Goal: Navigation & Orientation: Understand site structure

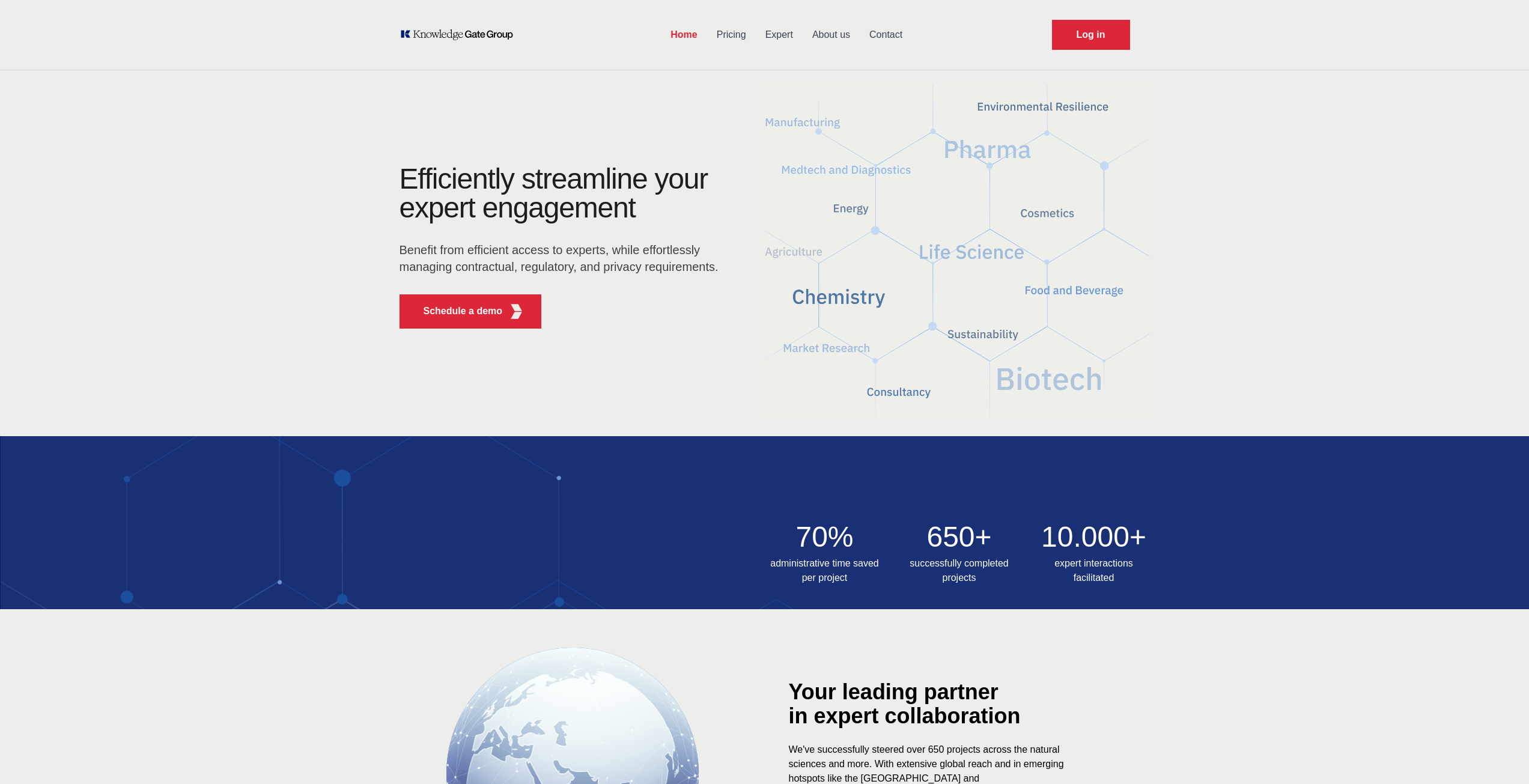
click at [828, 36] on link "About us" at bounding box center [831, 35] width 57 height 31
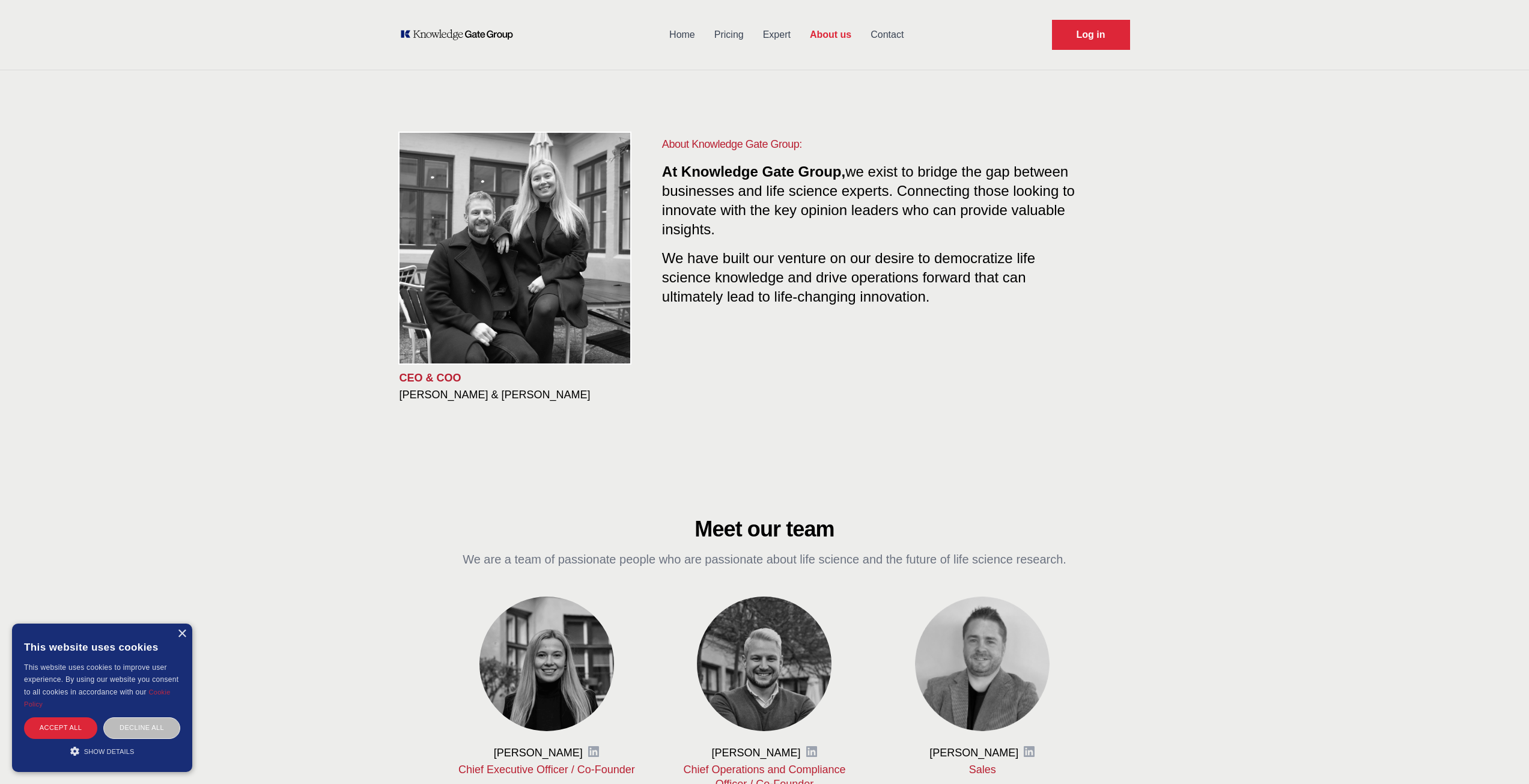
click at [730, 32] on link "Pricing" at bounding box center [729, 35] width 49 height 31
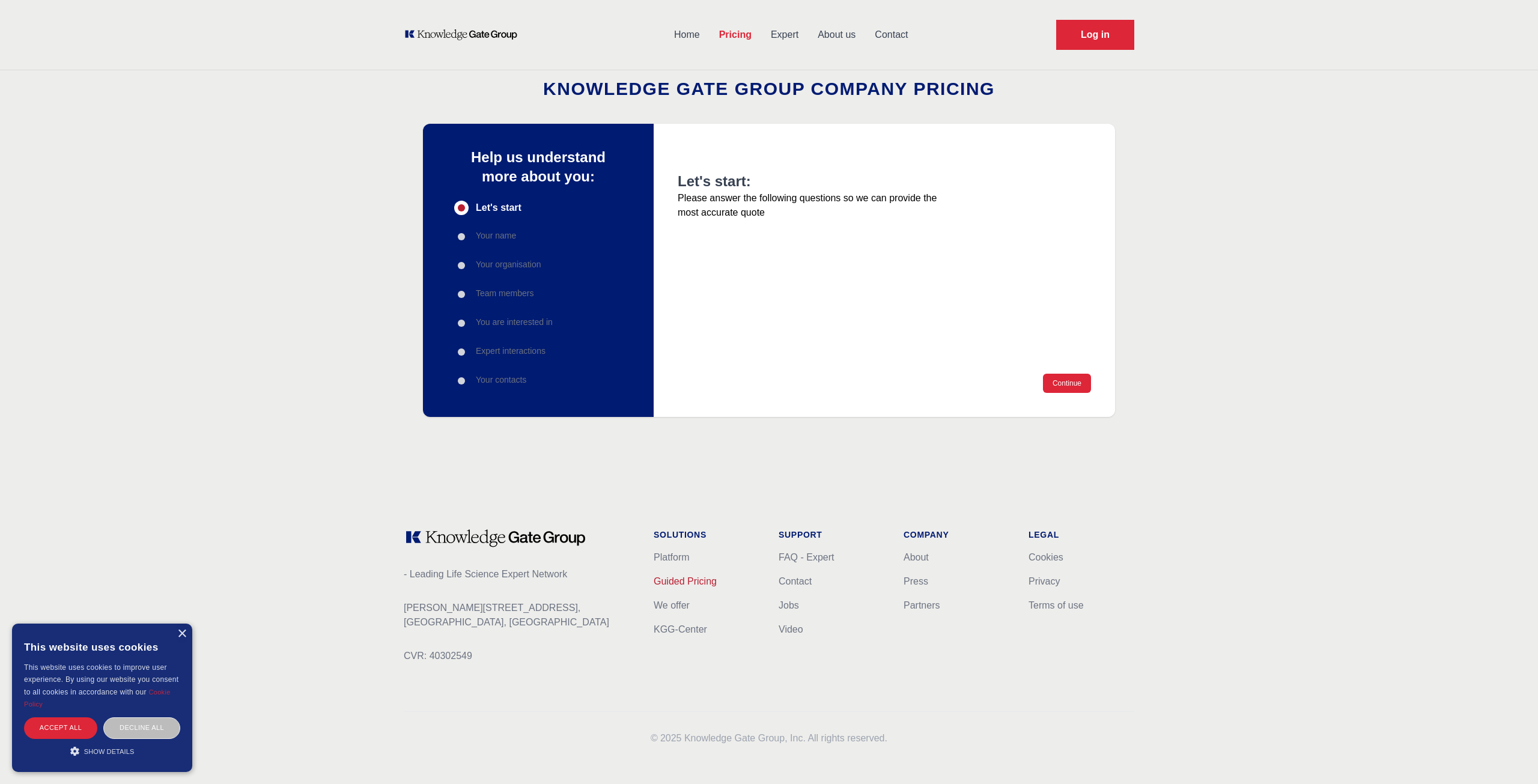
click at [694, 577] on link "Guided Pricing" at bounding box center [685, 581] width 63 height 10
click at [796, 628] on link "Video" at bounding box center [791, 629] width 25 height 10
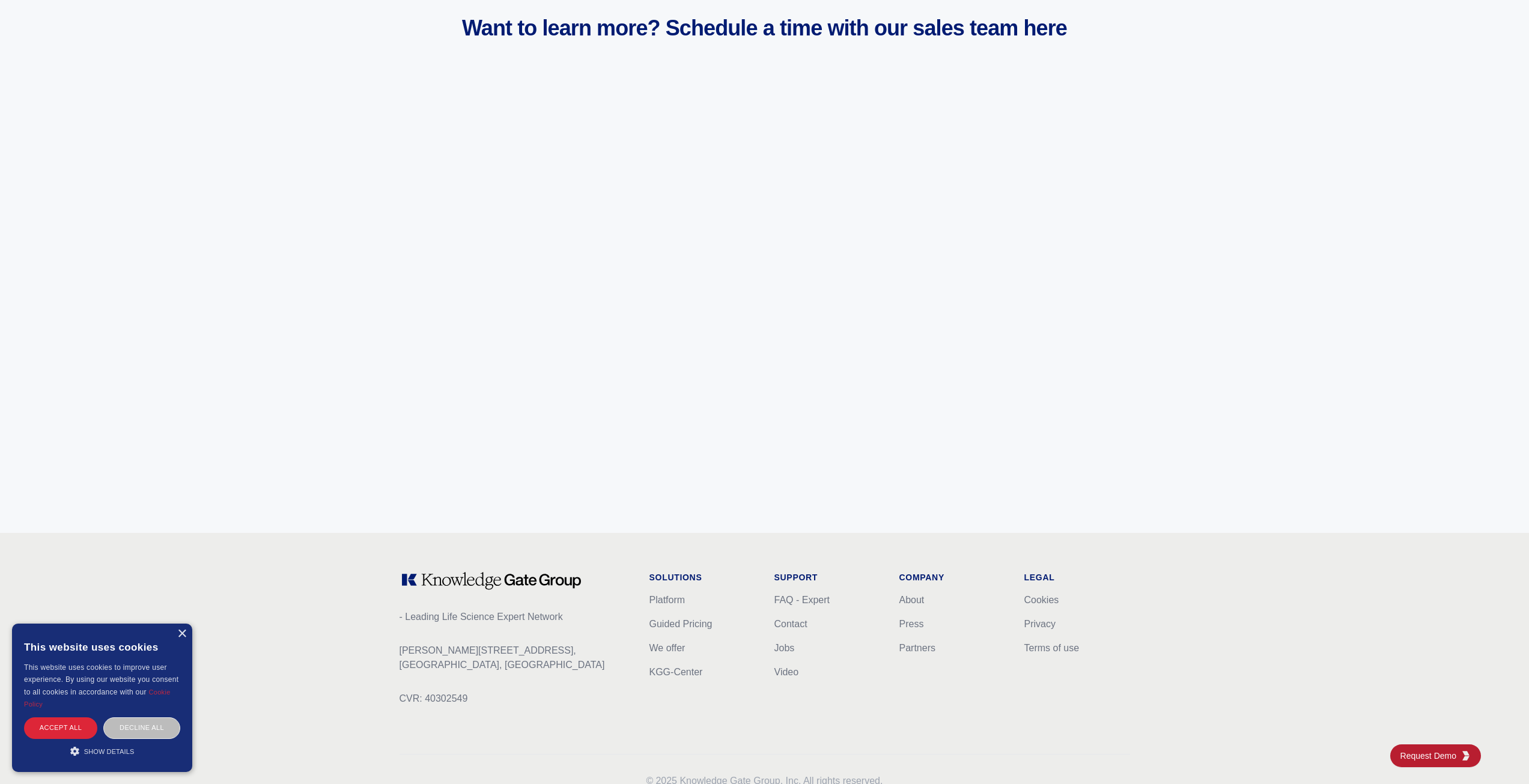
scroll to position [4516, 0]
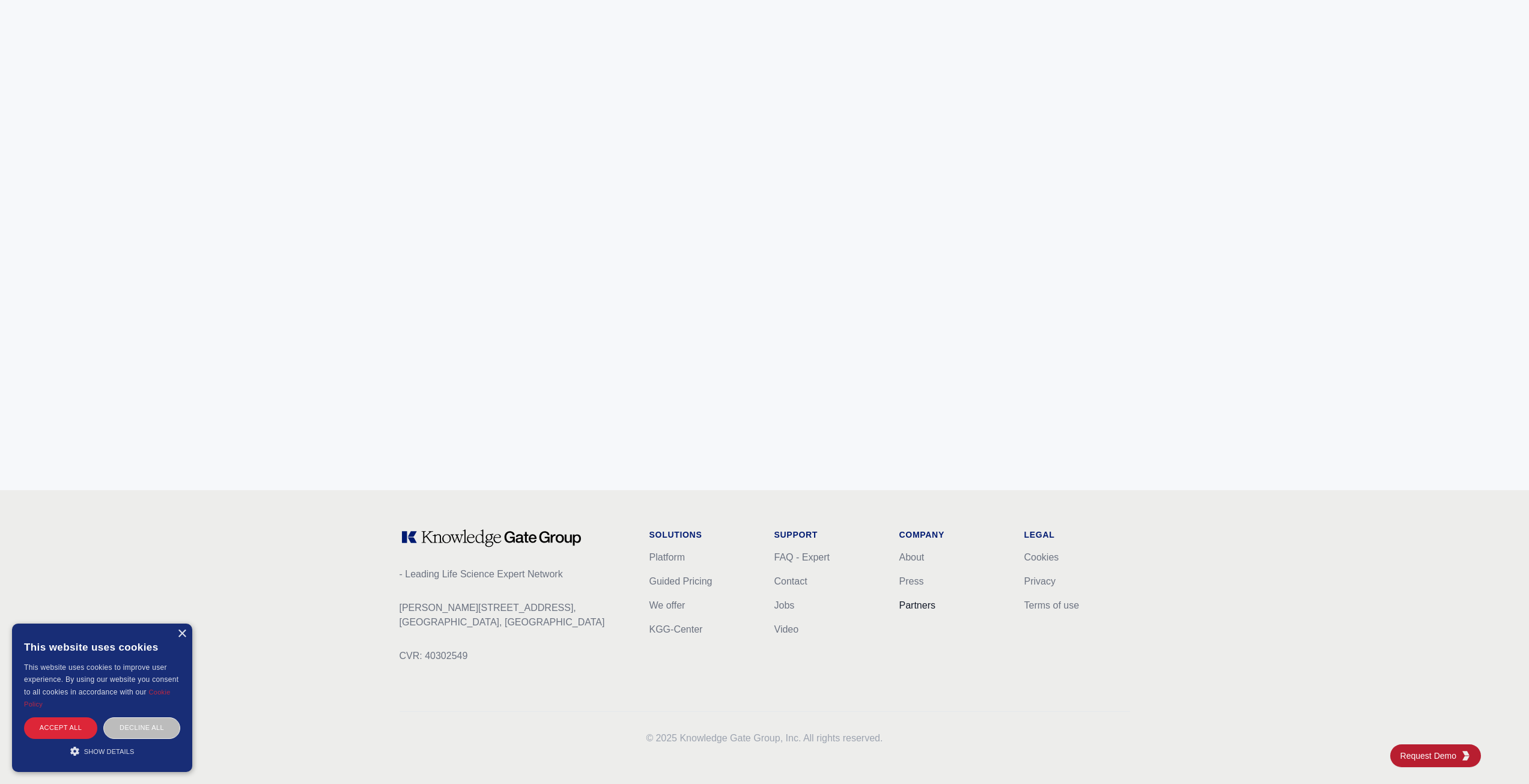
click at [928, 605] on link "Partners" at bounding box center [918, 605] width 36 height 10
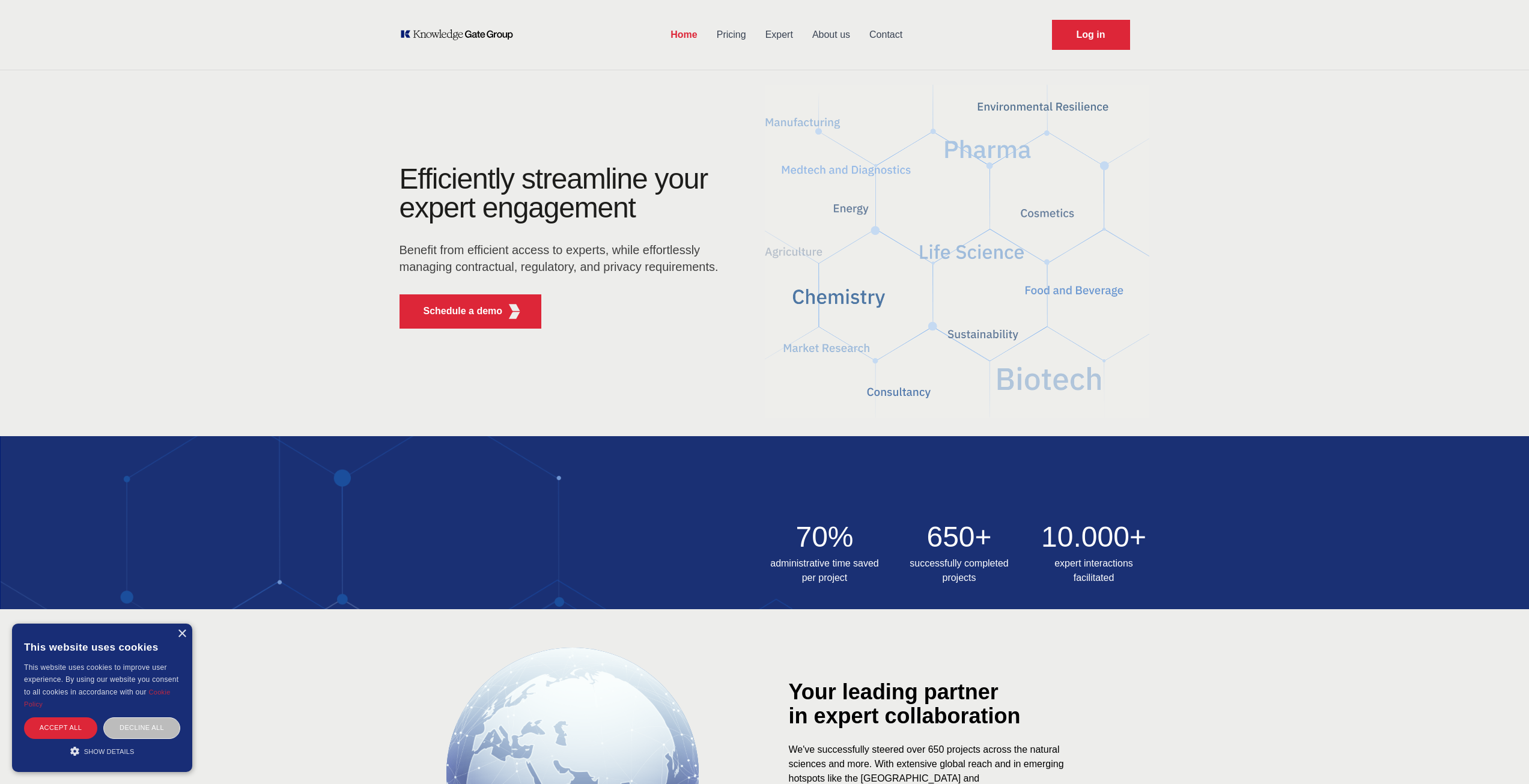
click at [690, 39] on link "Home" at bounding box center [684, 35] width 46 height 31
